Goal: Task Accomplishment & Management: Manage account settings

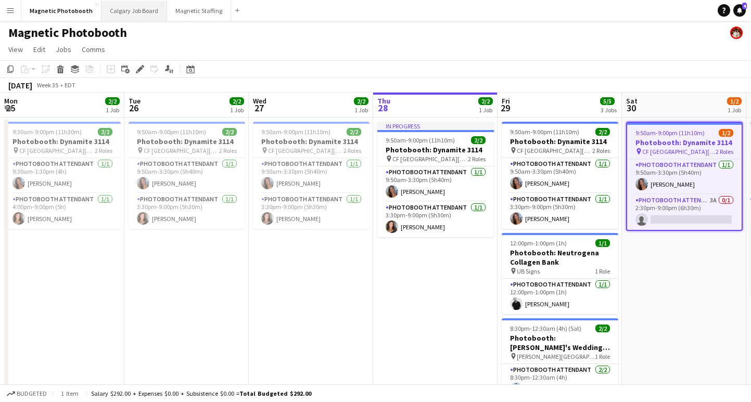
scroll to position [0, 345]
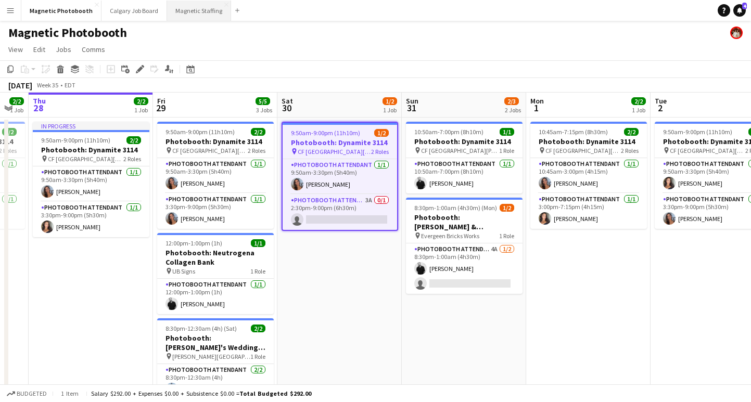
click at [186, 9] on button "Magnetic Staffing Close" at bounding box center [199, 11] width 64 height 20
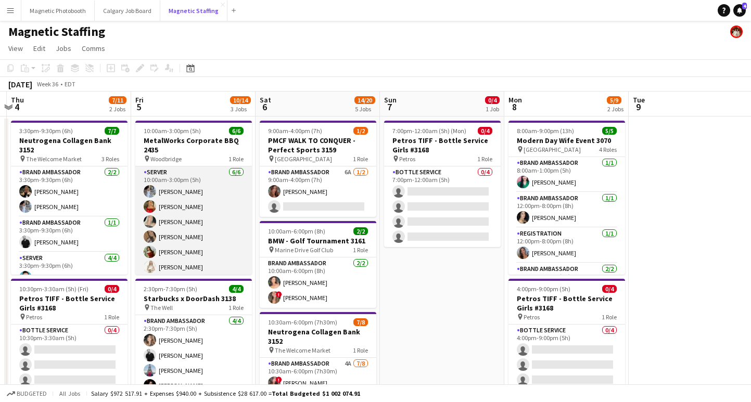
scroll to position [0, 268]
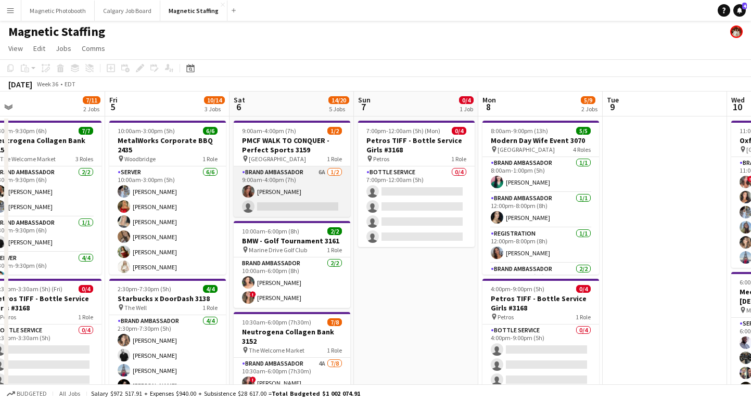
click at [297, 207] on app-card-role "Brand Ambassador 6A [DATE] 9:00am-4:00pm (7h) [PERSON_NAME] single-neutral-acti…" at bounding box center [292, 192] width 117 height 51
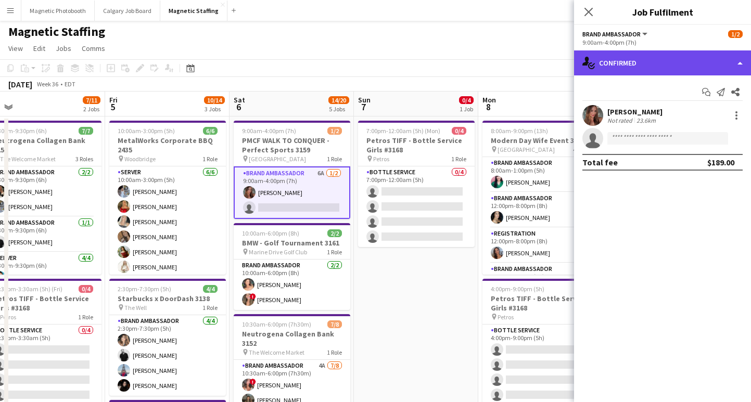
click at [624, 56] on div "single-neutral-actions-check-2 Confirmed" at bounding box center [662, 63] width 177 height 25
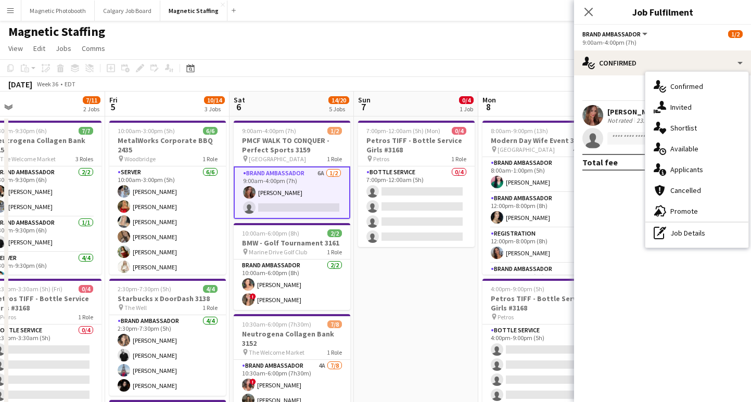
click at [671, 168] on div "single-neutral-actions-information Applicants" at bounding box center [697, 169] width 103 height 21
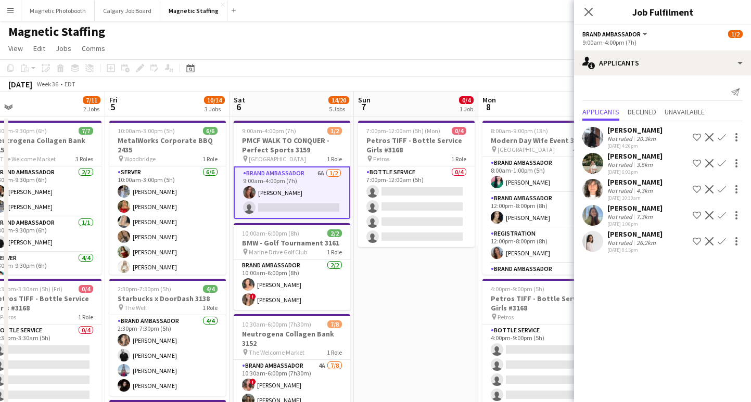
click at [638, 159] on div "[PERSON_NAME]" at bounding box center [635, 156] width 55 height 9
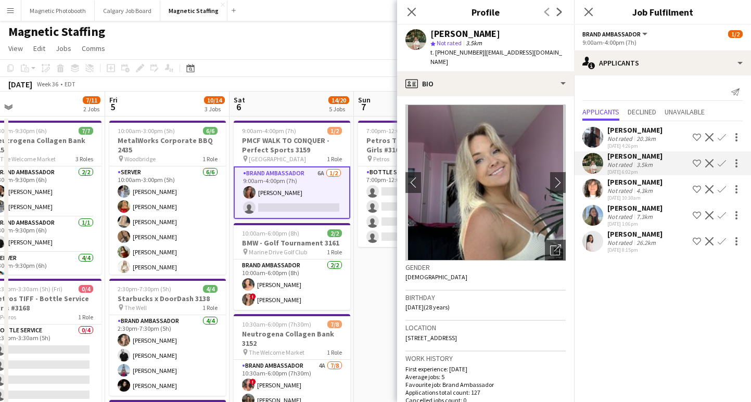
click at [641, 186] on div "[PERSON_NAME]" at bounding box center [635, 182] width 55 height 9
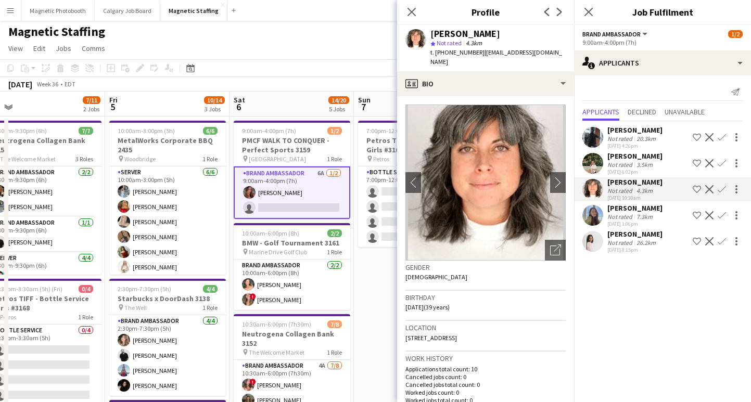
click at [628, 217] on div "Not rated" at bounding box center [621, 217] width 27 height 8
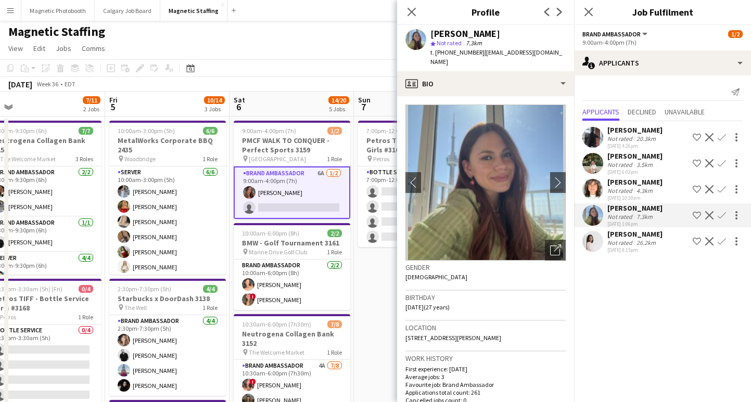
click at [615, 250] on div "[DATE] 8:15pm" at bounding box center [635, 250] width 55 height 7
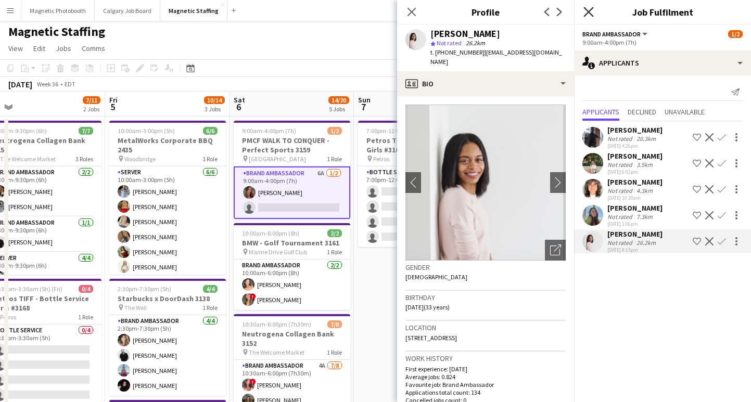
click at [588, 16] on icon "Close pop-in" at bounding box center [589, 12] width 10 height 10
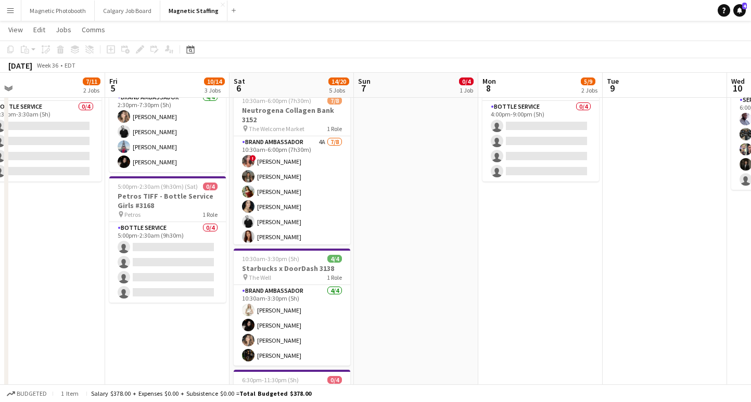
scroll to position [33, 0]
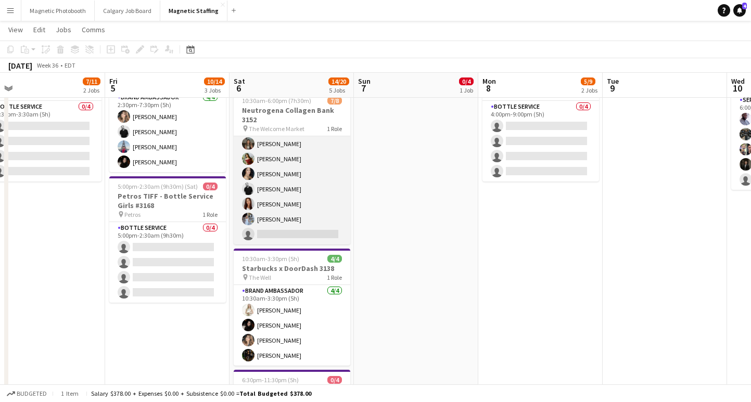
click at [280, 233] on app-card-role "Brand Ambassador 4A [DATE] 10:30am-6:00pm (7h30m) ! [PERSON_NAME] [PERSON_NAME]…" at bounding box center [292, 174] width 117 height 141
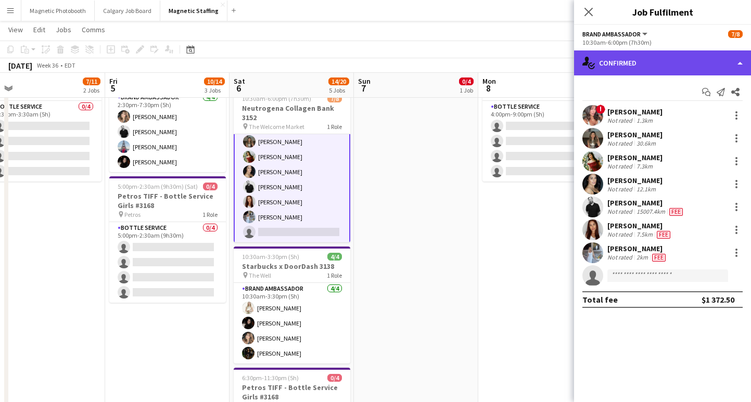
click at [628, 67] on div "single-neutral-actions-check-2 Confirmed" at bounding box center [662, 63] width 177 height 25
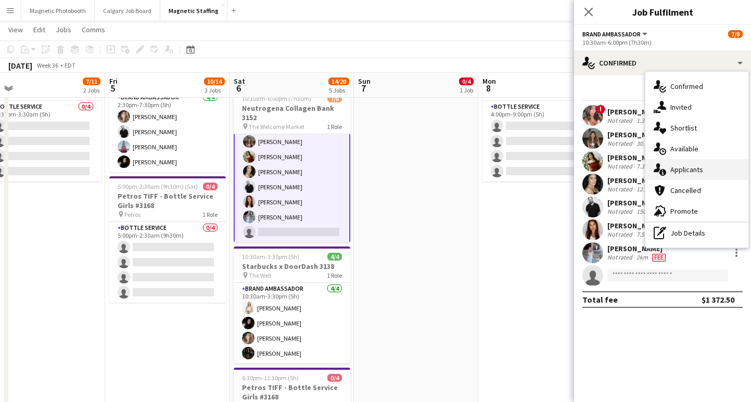
click at [703, 166] on div "single-neutral-actions-information Applicants" at bounding box center [697, 169] width 103 height 21
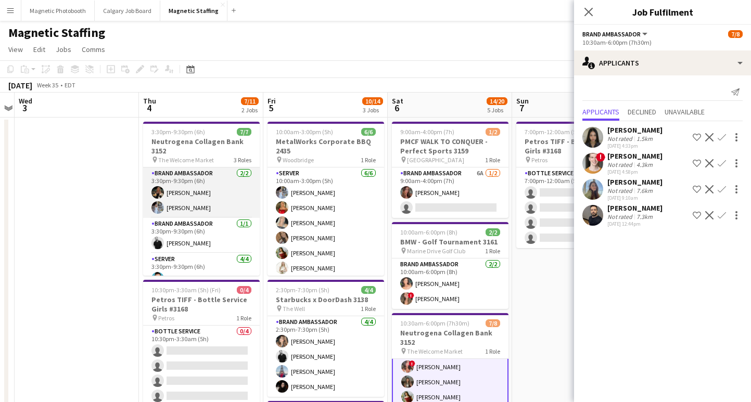
scroll to position [0, 382]
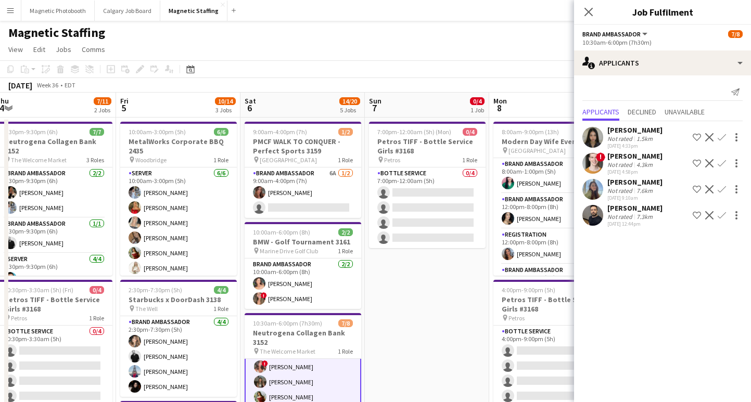
click at [725, 216] on app-icon "Confirm" at bounding box center [722, 215] width 8 height 8
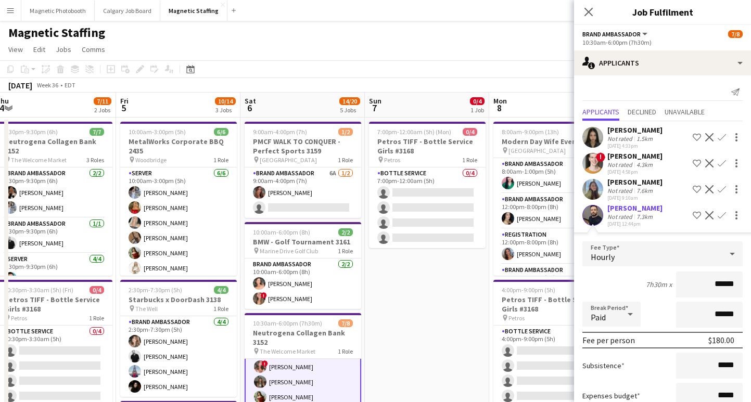
scroll to position [72, 0]
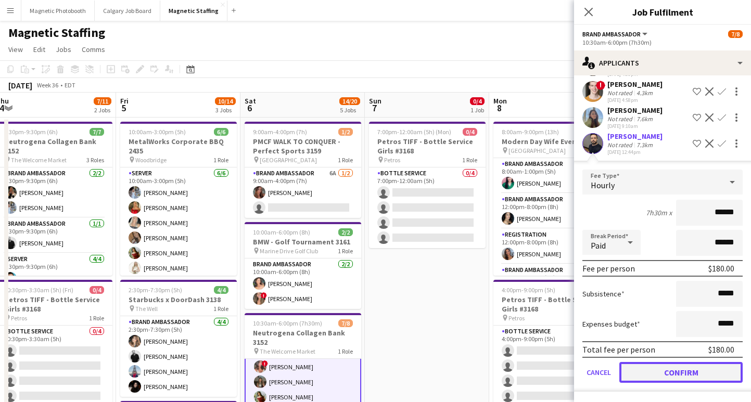
click at [665, 366] on button "Confirm" at bounding box center [681, 372] width 123 height 21
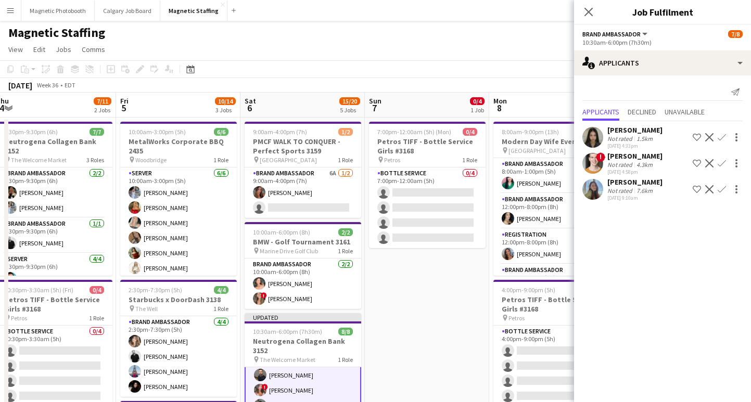
scroll to position [0, 0]
click at [589, 10] on icon at bounding box center [589, 12] width 10 height 10
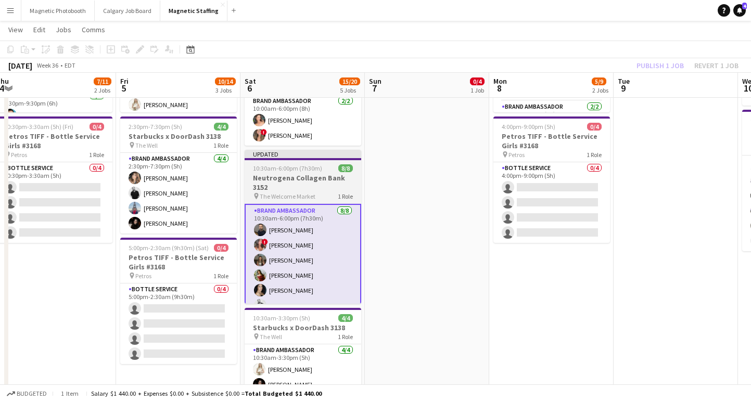
click at [306, 186] on h3 "Neutrogena Collagen Bank 3152" at bounding box center [303, 182] width 117 height 19
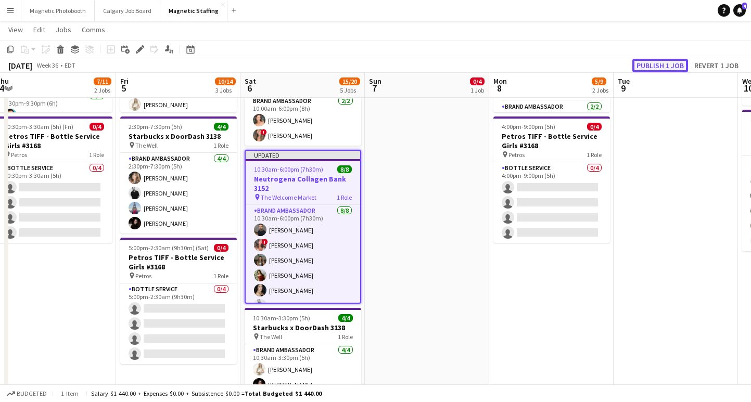
click at [651, 66] on button "Publish 1 job" at bounding box center [661, 66] width 56 height 14
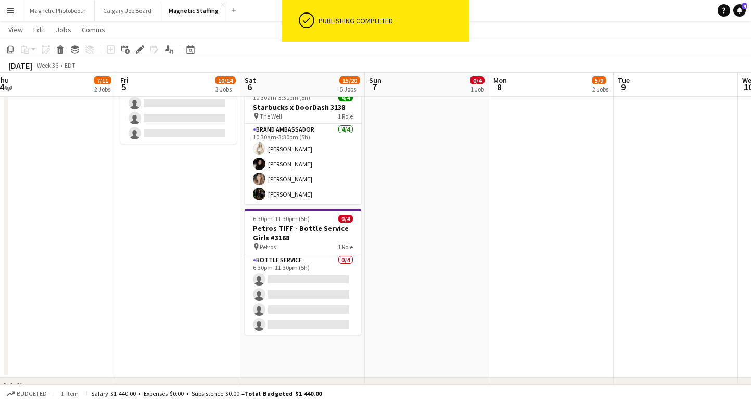
scroll to position [389, 0]
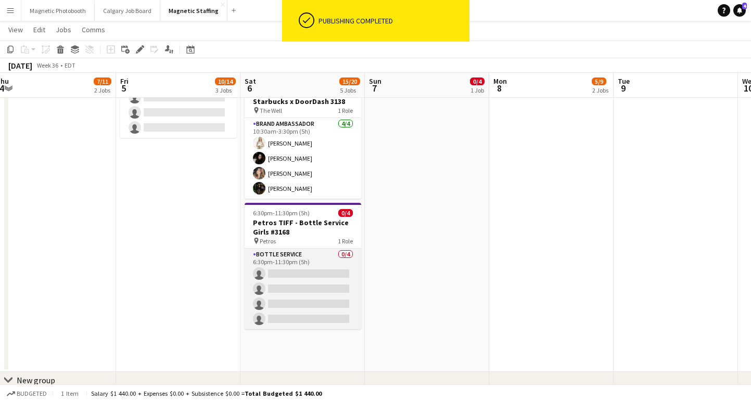
click at [295, 290] on app-card-role "Bottle Service 0/4 6:30pm-11:30pm (5h) single-neutral-actions single-neutral-ac…" at bounding box center [303, 289] width 117 height 81
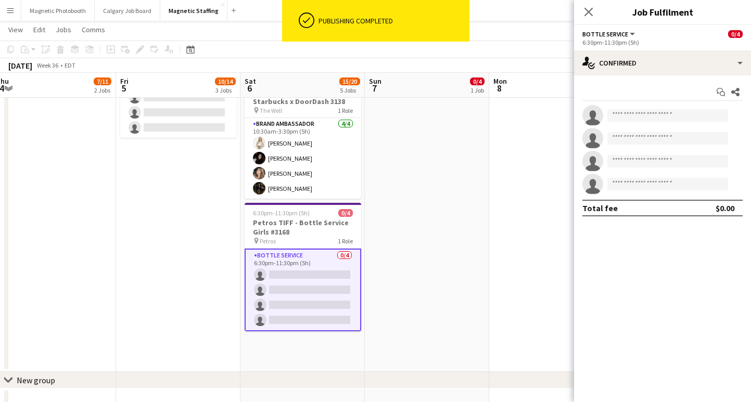
scroll to position [33, 0]
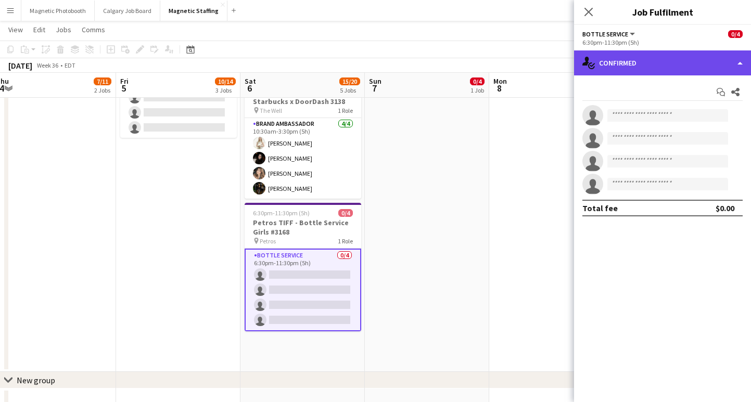
click at [631, 68] on div "single-neutral-actions-check-2 Confirmed" at bounding box center [662, 63] width 177 height 25
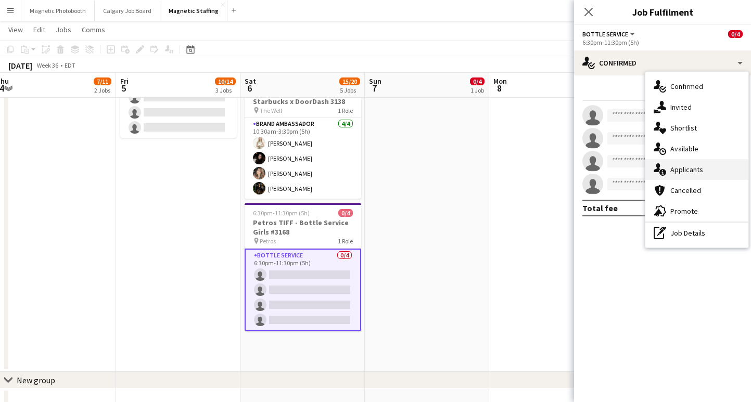
click at [685, 172] on div "single-neutral-actions-information Applicants" at bounding box center [697, 169] width 103 height 21
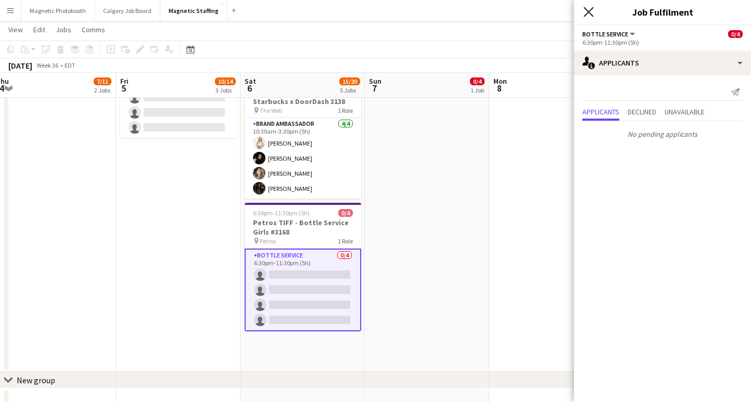
click at [587, 14] on icon at bounding box center [589, 12] width 10 height 10
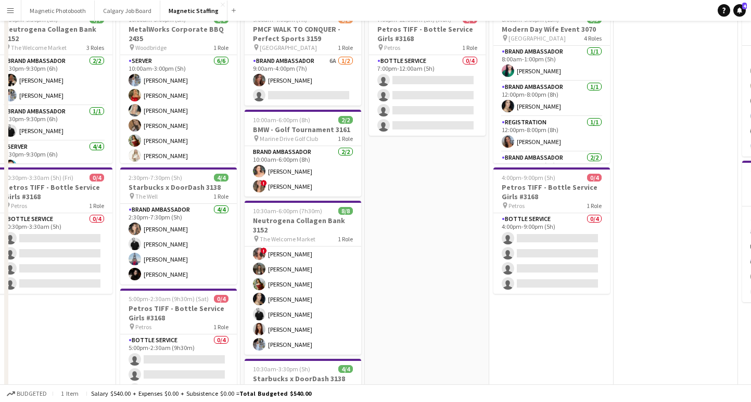
scroll to position [0, 0]
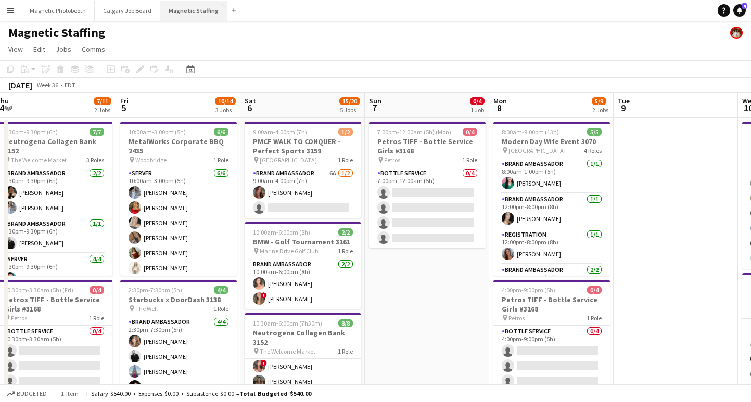
click at [183, 1] on button "Magnetic Staffing Close" at bounding box center [193, 11] width 67 height 20
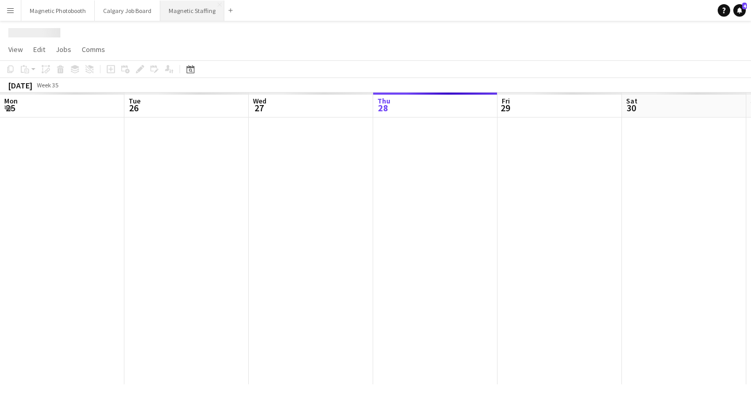
scroll to position [0, 249]
